Goal: Information Seeking & Learning: Learn about a topic

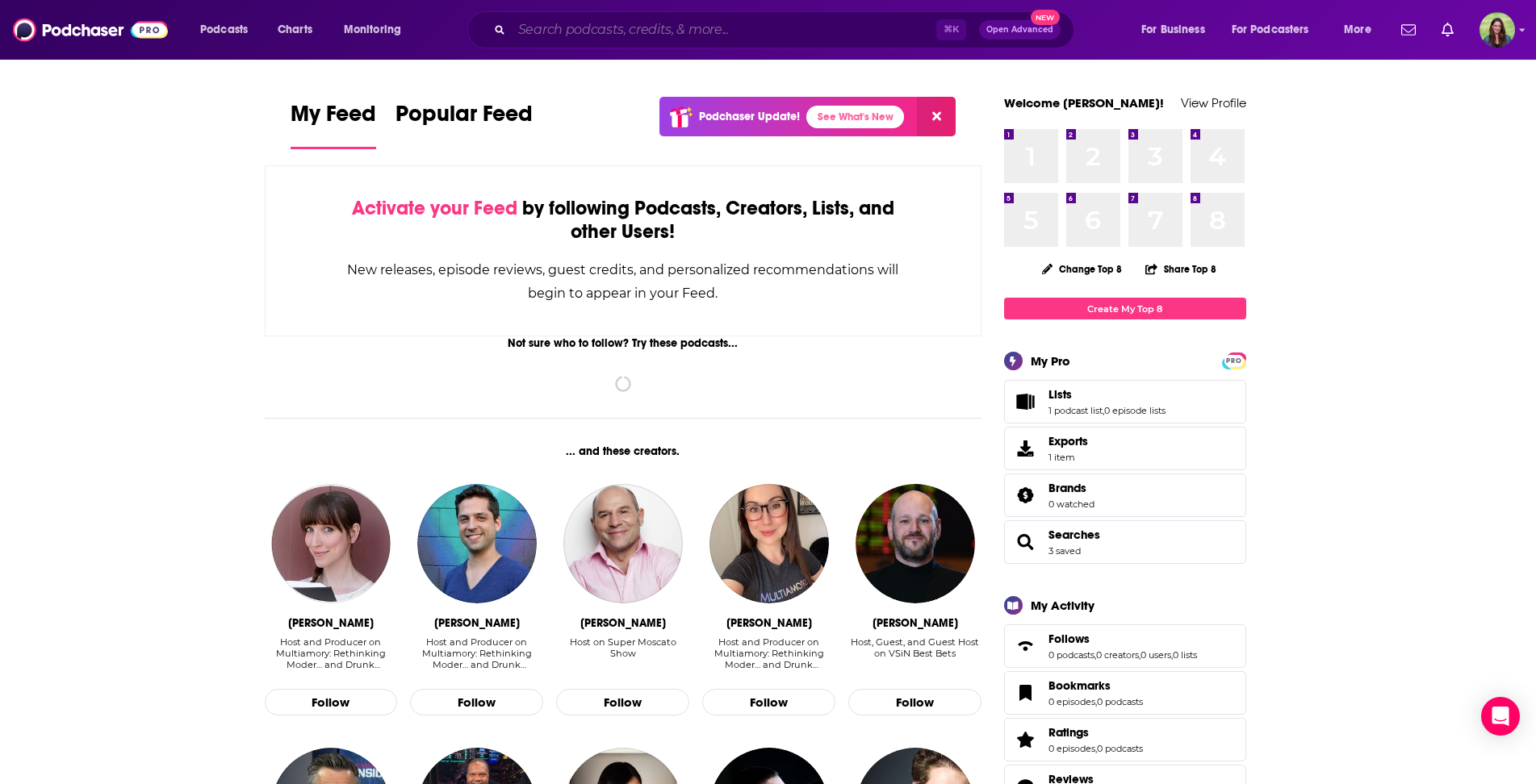
click at [647, 36] on input "Search podcasts, credits, & more..." at bounding box center [724, 29] width 425 height 26
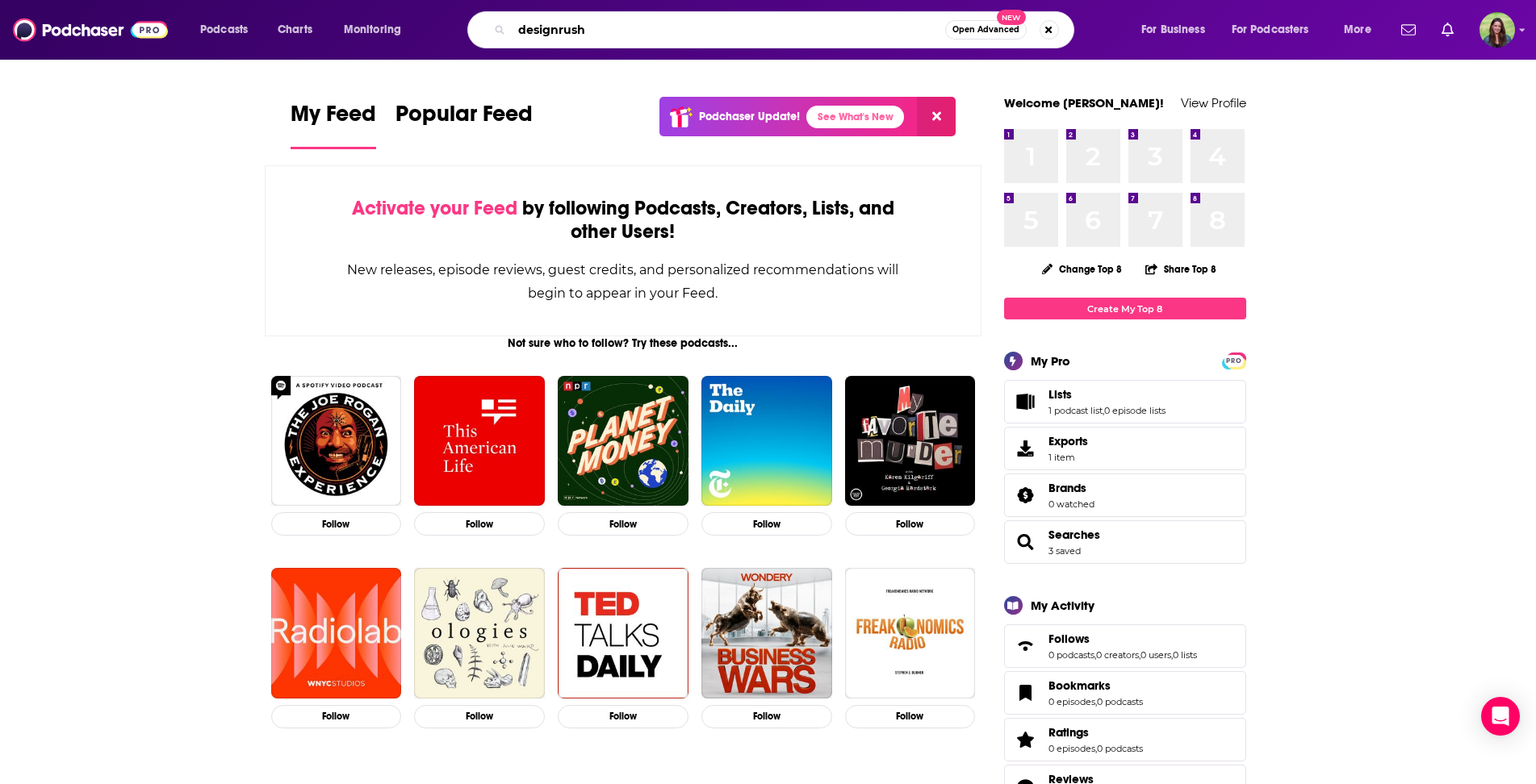
type input "designrush"
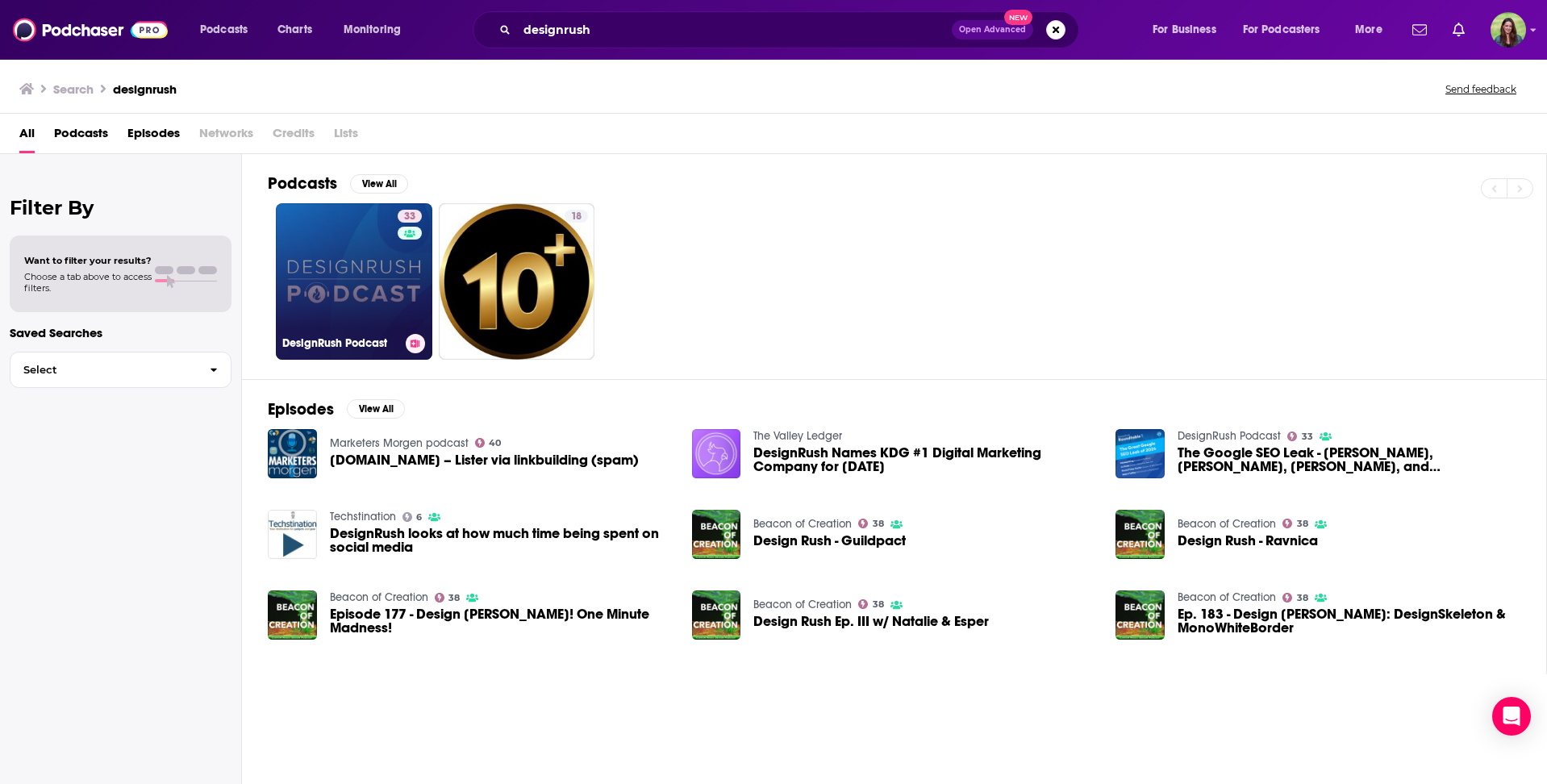
click at [359, 248] on link "33 DesignRush Podcast" at bounding box center [354, 281] width 156 height 156
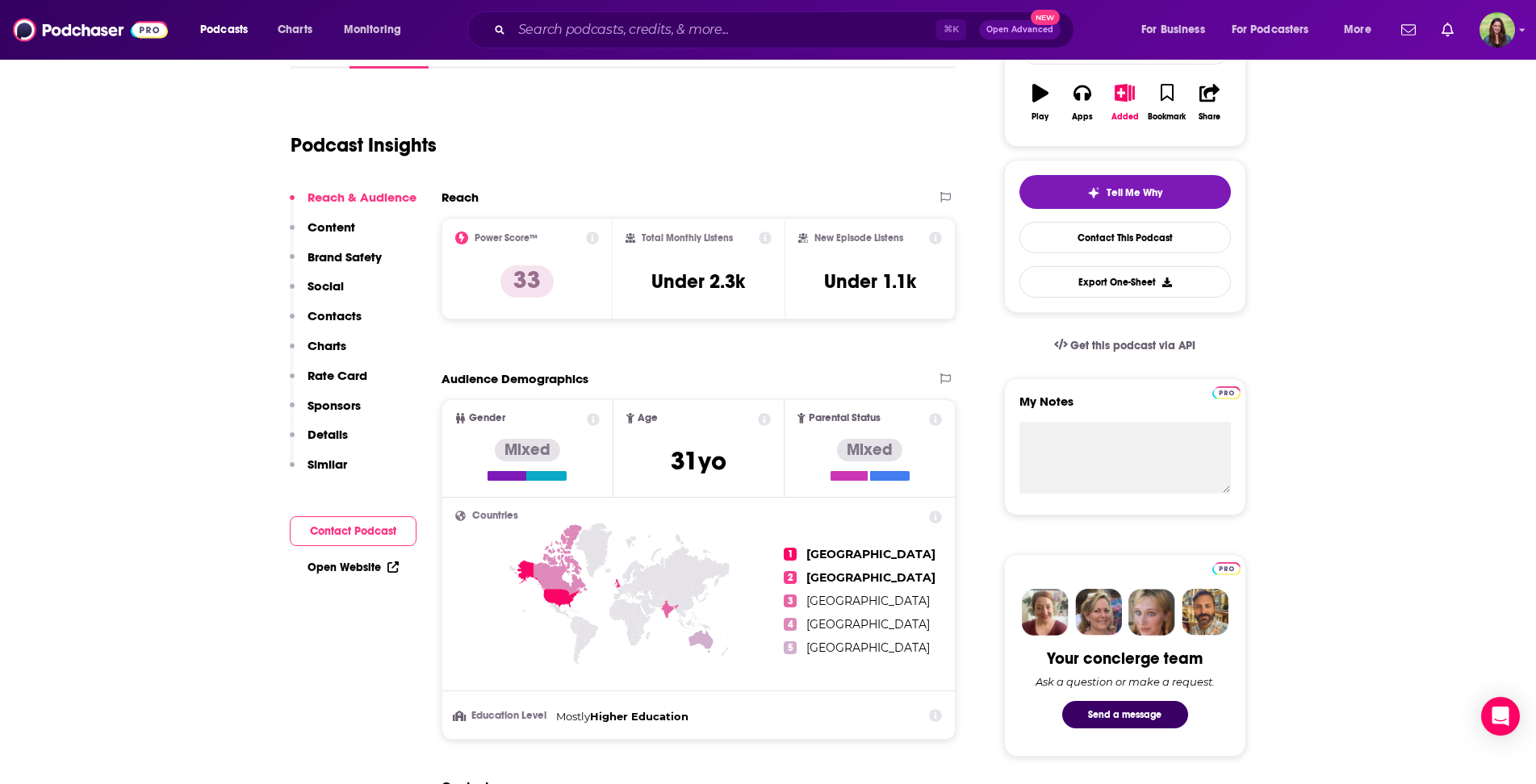
scroll to position [321, 0]
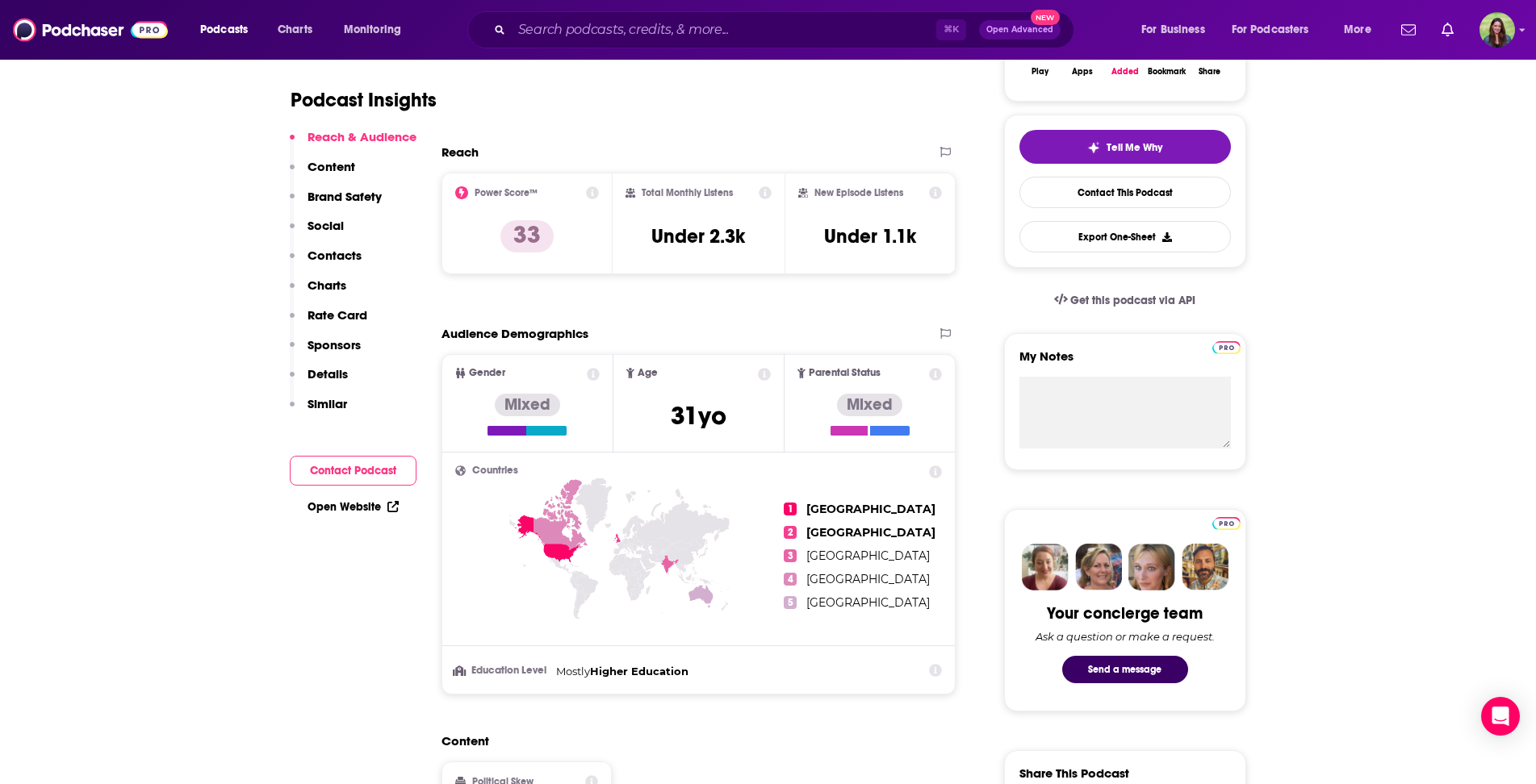
click at [591, 192] on icon at bounding box center [592, 192] width 13 height 13
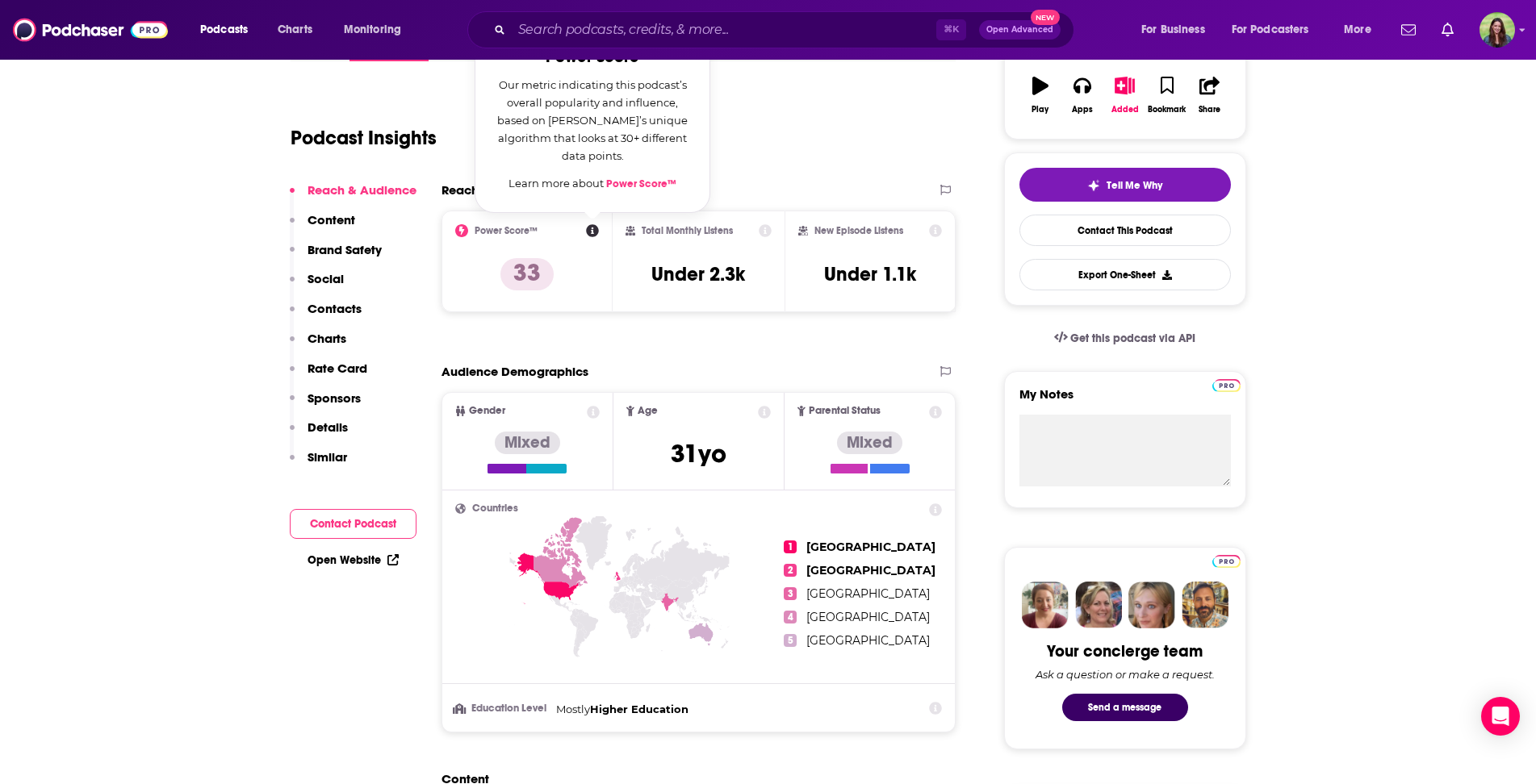
scroll to position [239, 0]
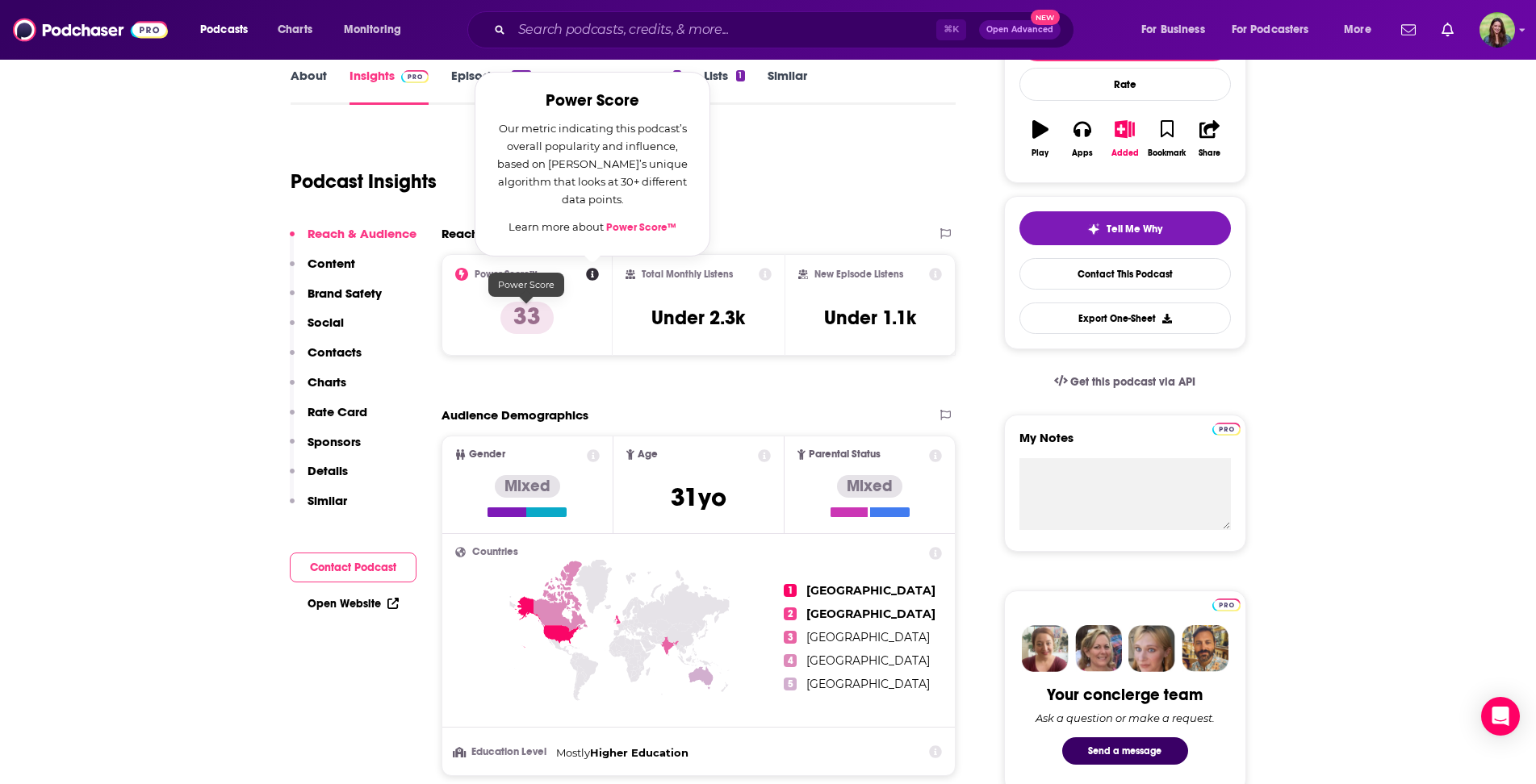
click at [522, 318] on p "33" at bounding box center [527, 317] width 53 height 32
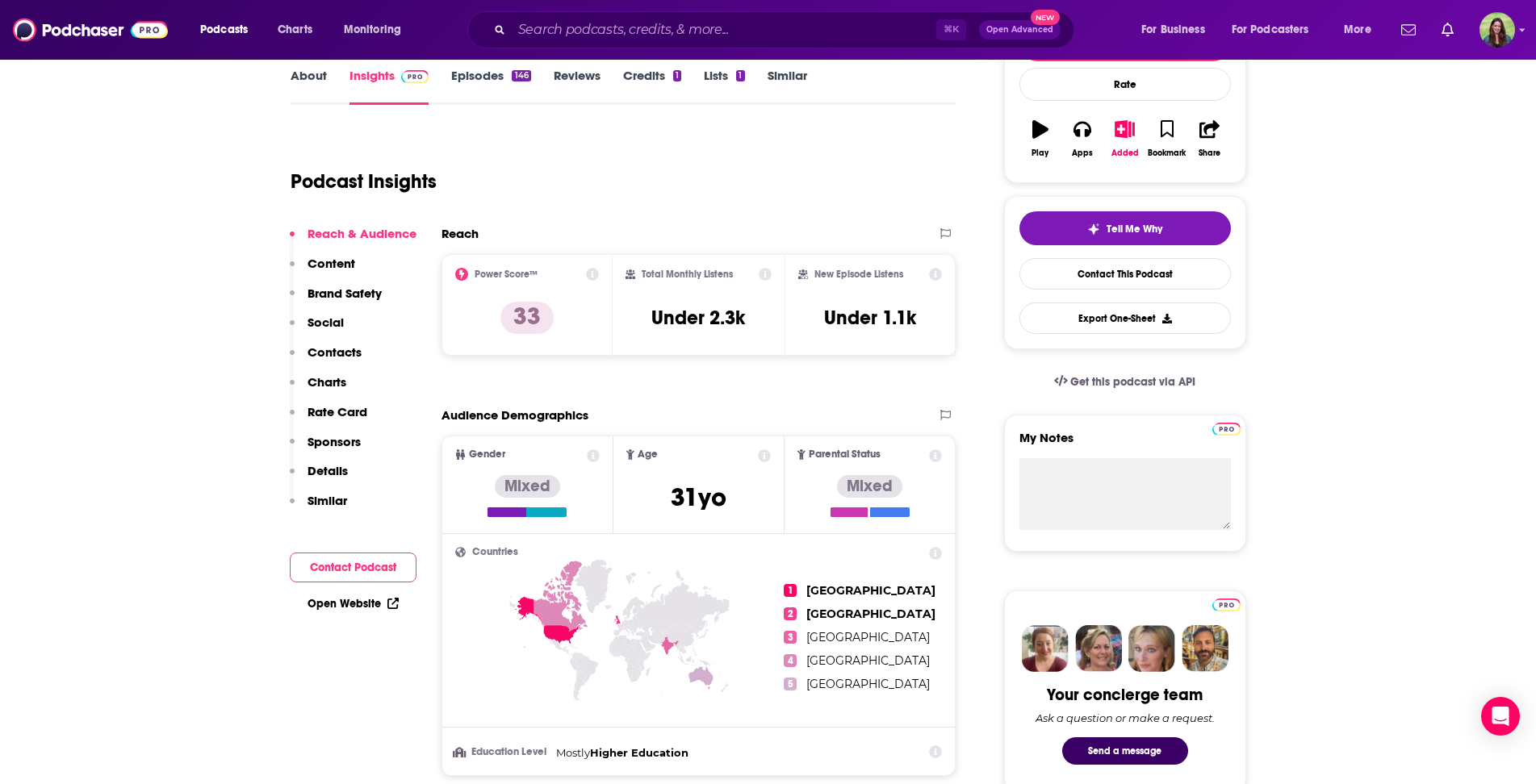
click at [593, 274] on icon at bounding box center [592, 273] width 13 height 13
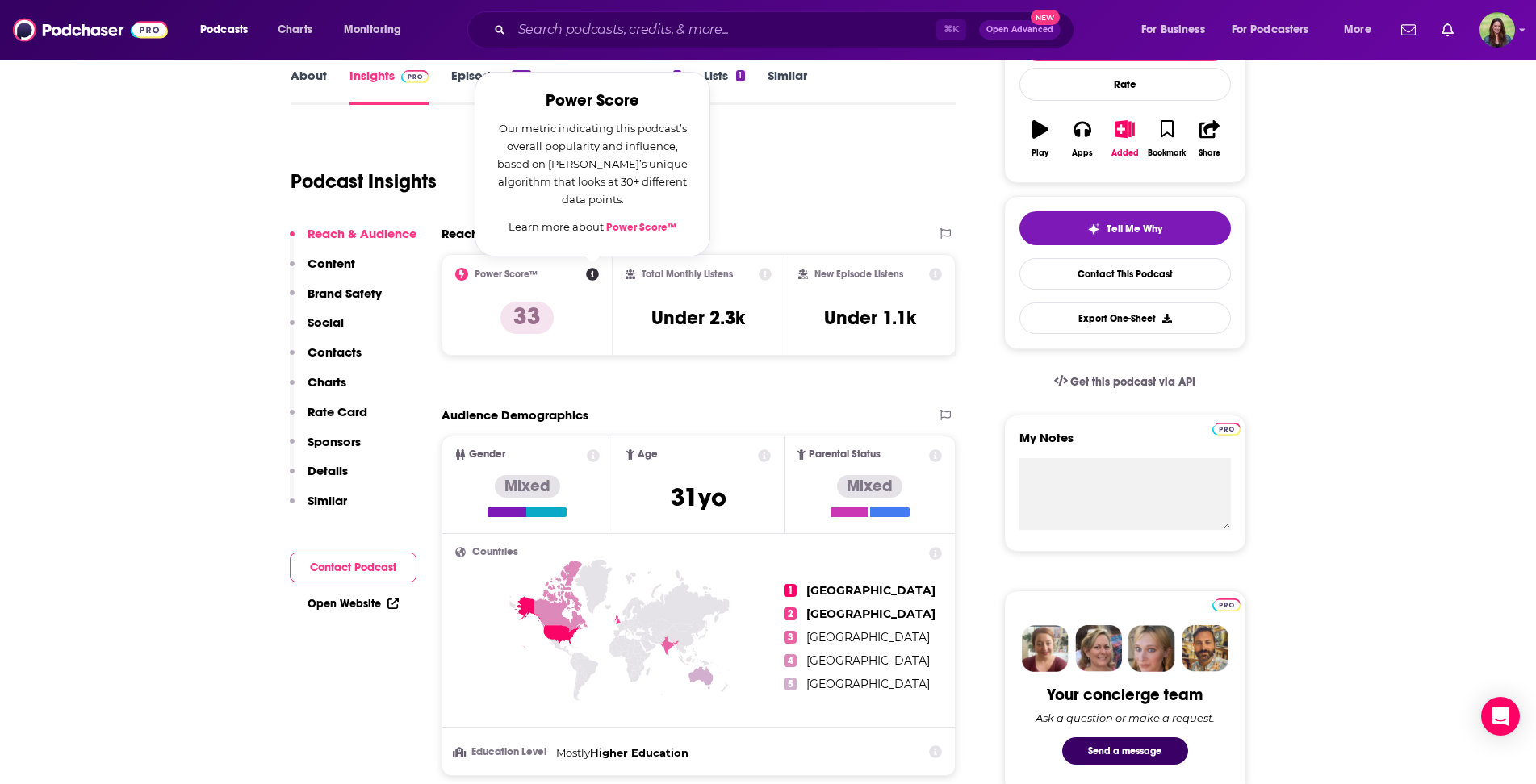
click at [644, 230] on link "Power Score™" at bounding box center [641, 227] width 70 height 13
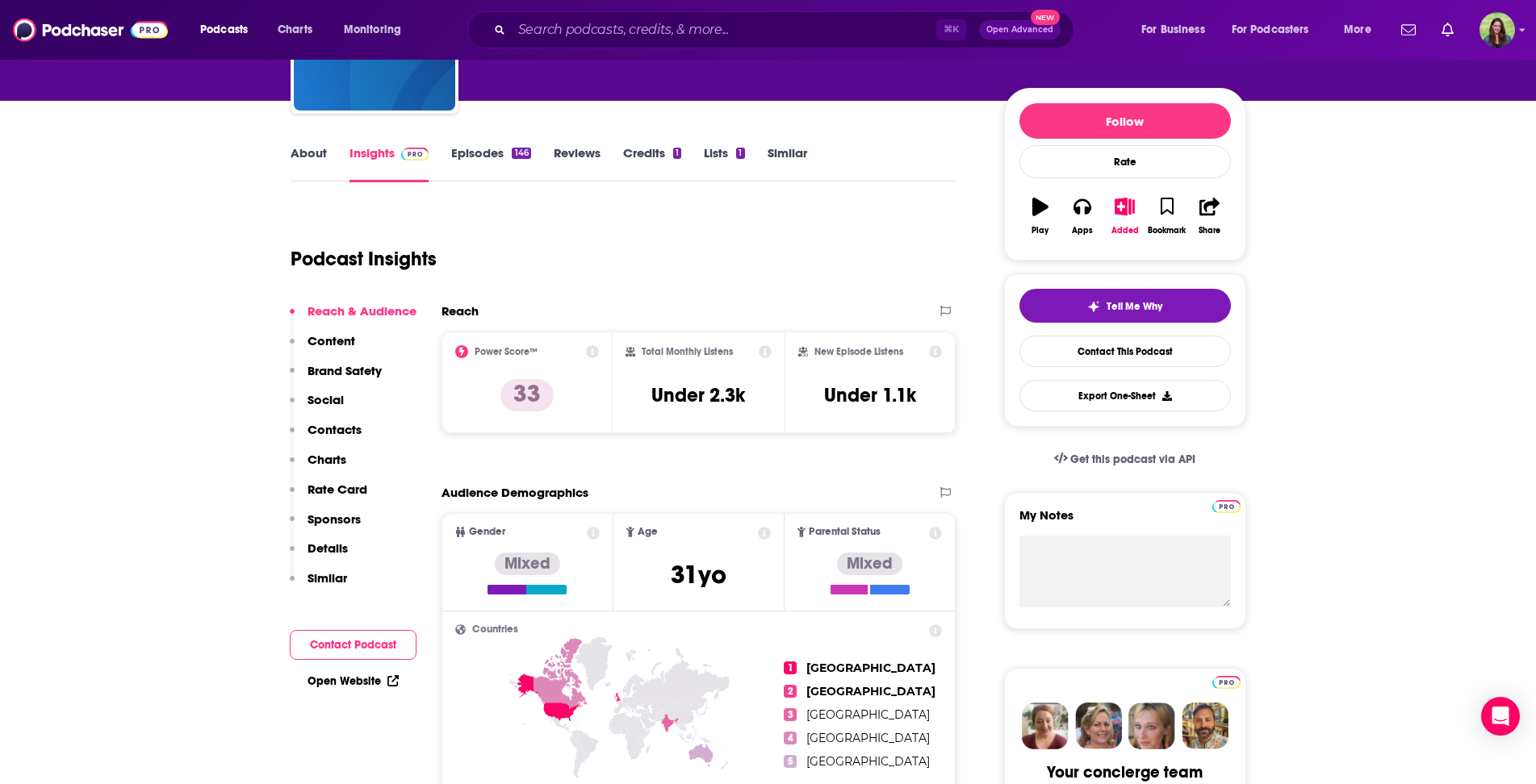
scroll to position [219, 0]
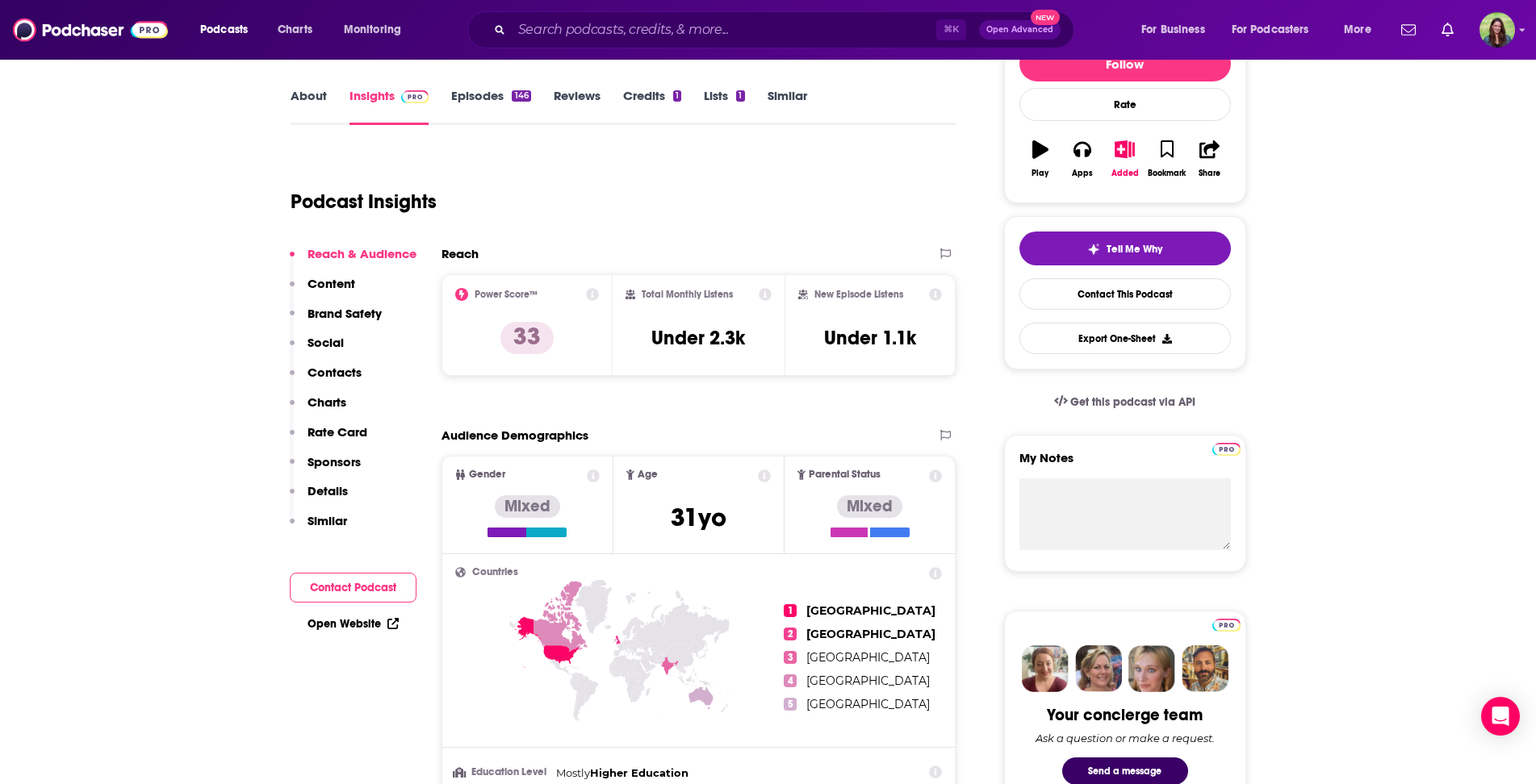
click at [497, 95] on link "Episodes 146" at bounding box center [491, 107] width 80 height 37
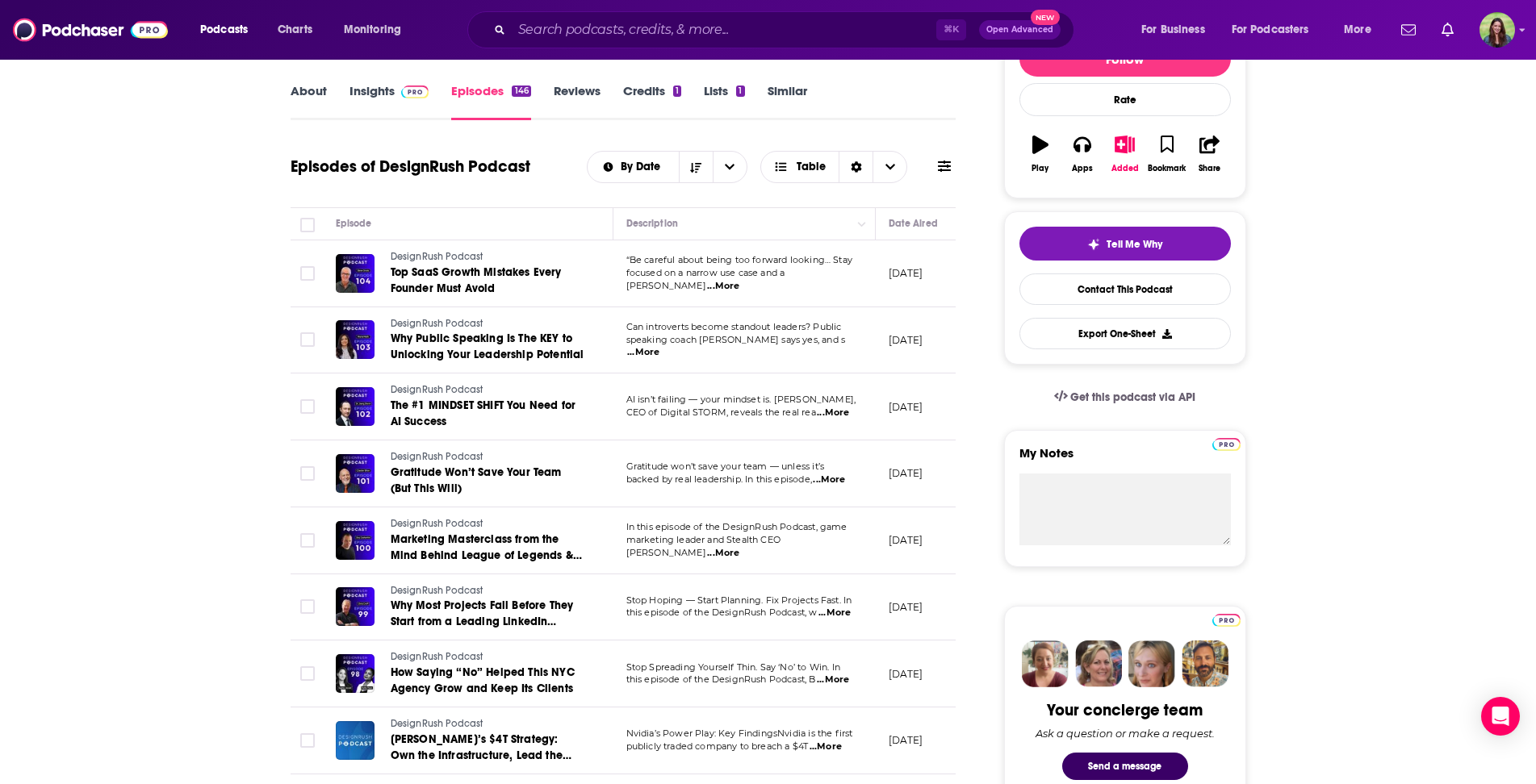
scroll to position [968, 0]
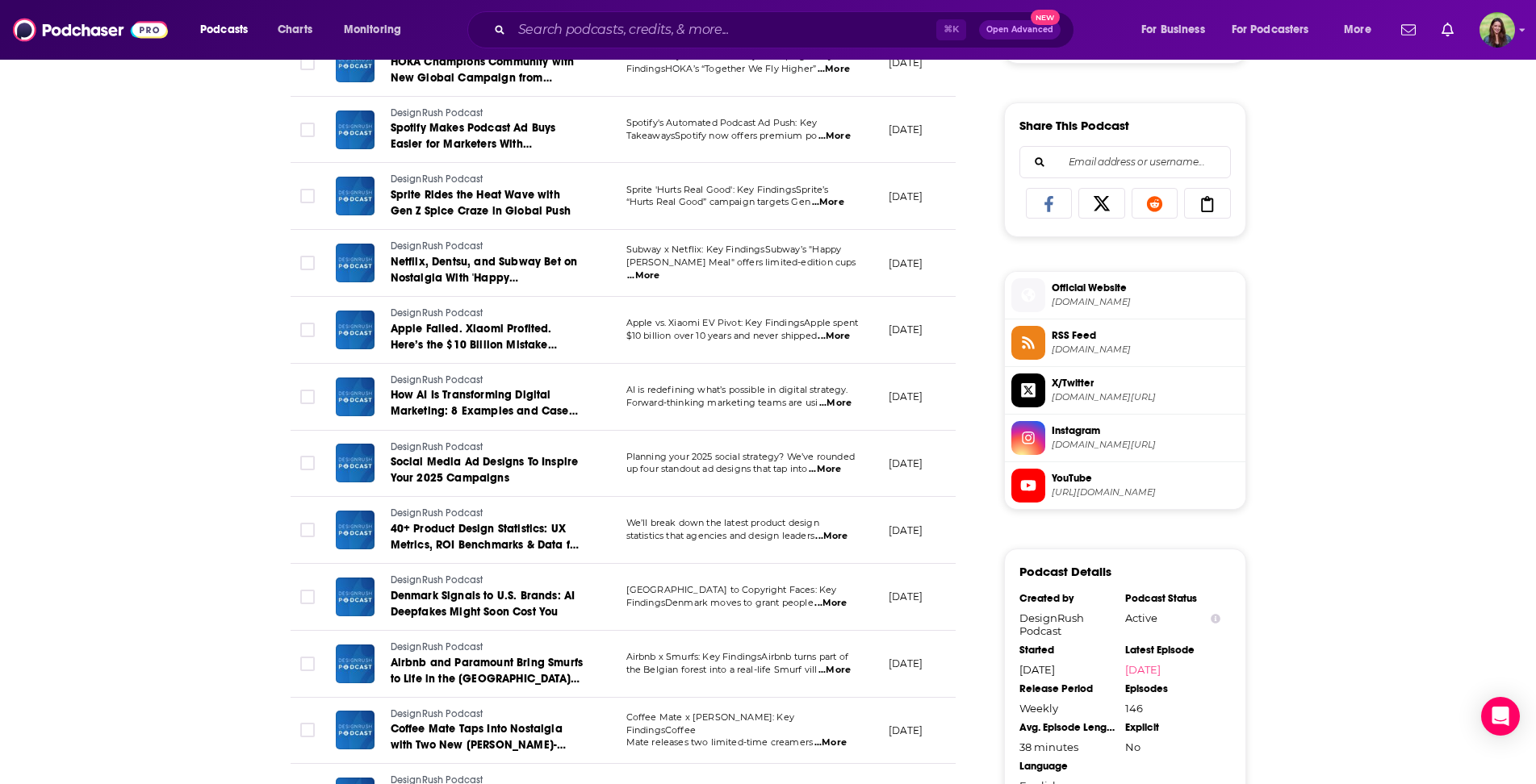
click at [839, 396] on span "...More" at bounding box center [835, 402] width 32 height 13
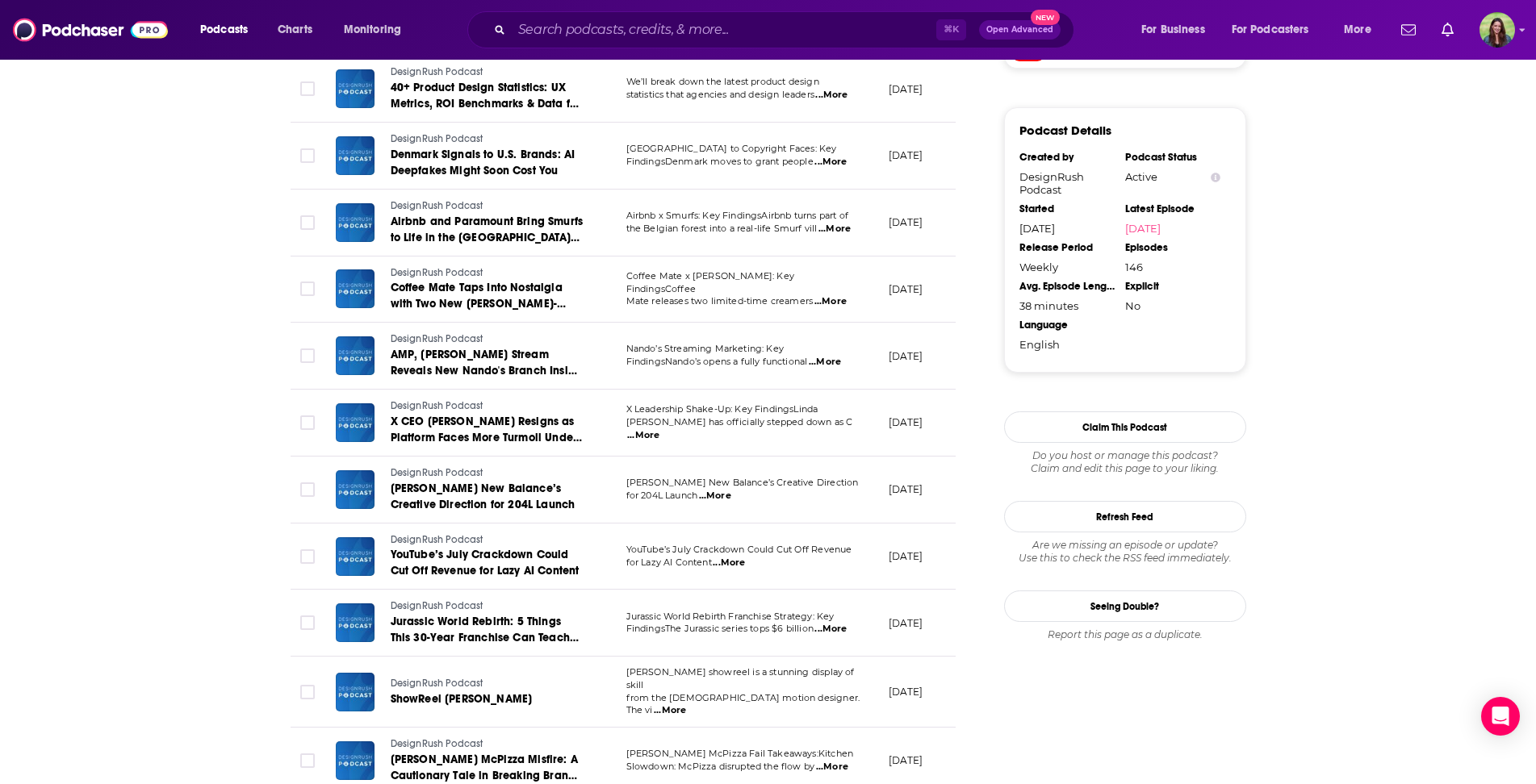
scroll to position [0, 0]
